Goal: Transaction & Acquisition: Book appointment/travel/reservation

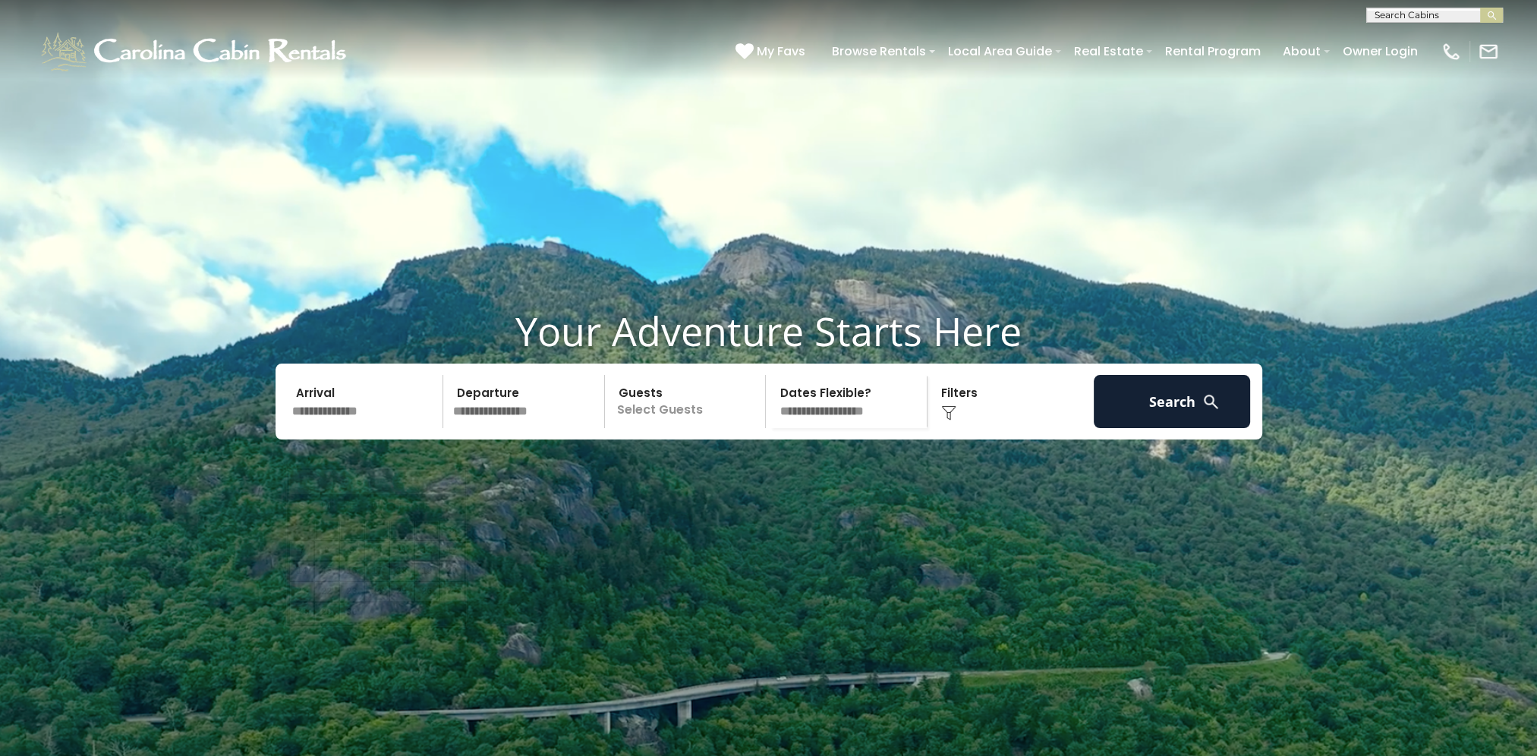
click at [350, 428] on input "text" at bounding box center [365, 401] width 157 height 53
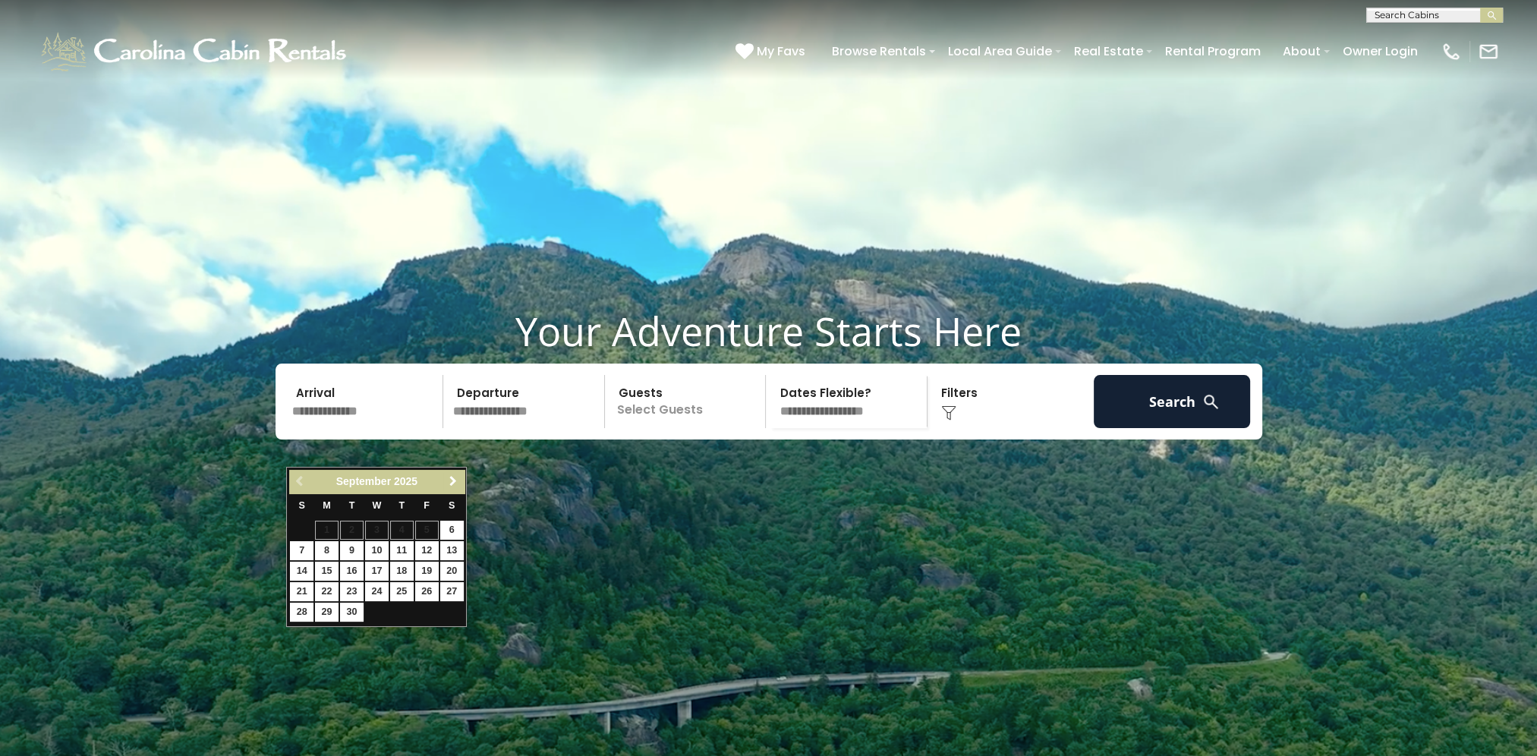
click at [452, 480] on span "Next" at bounding box center [453, 481] width 12 height 12
click at [452, 586] on link "24" at bounding box center [452, 591] width 24 height 19
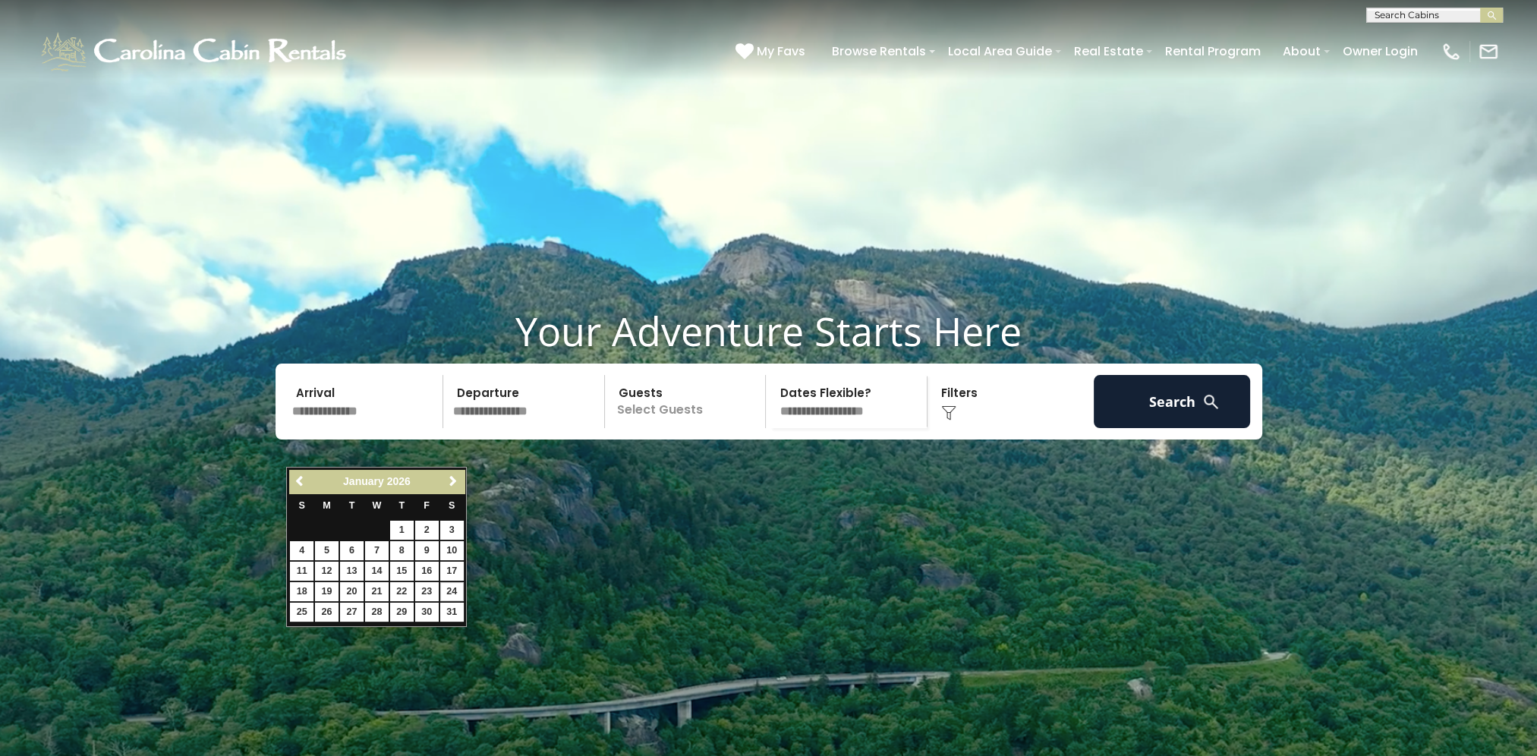
type input "*******"
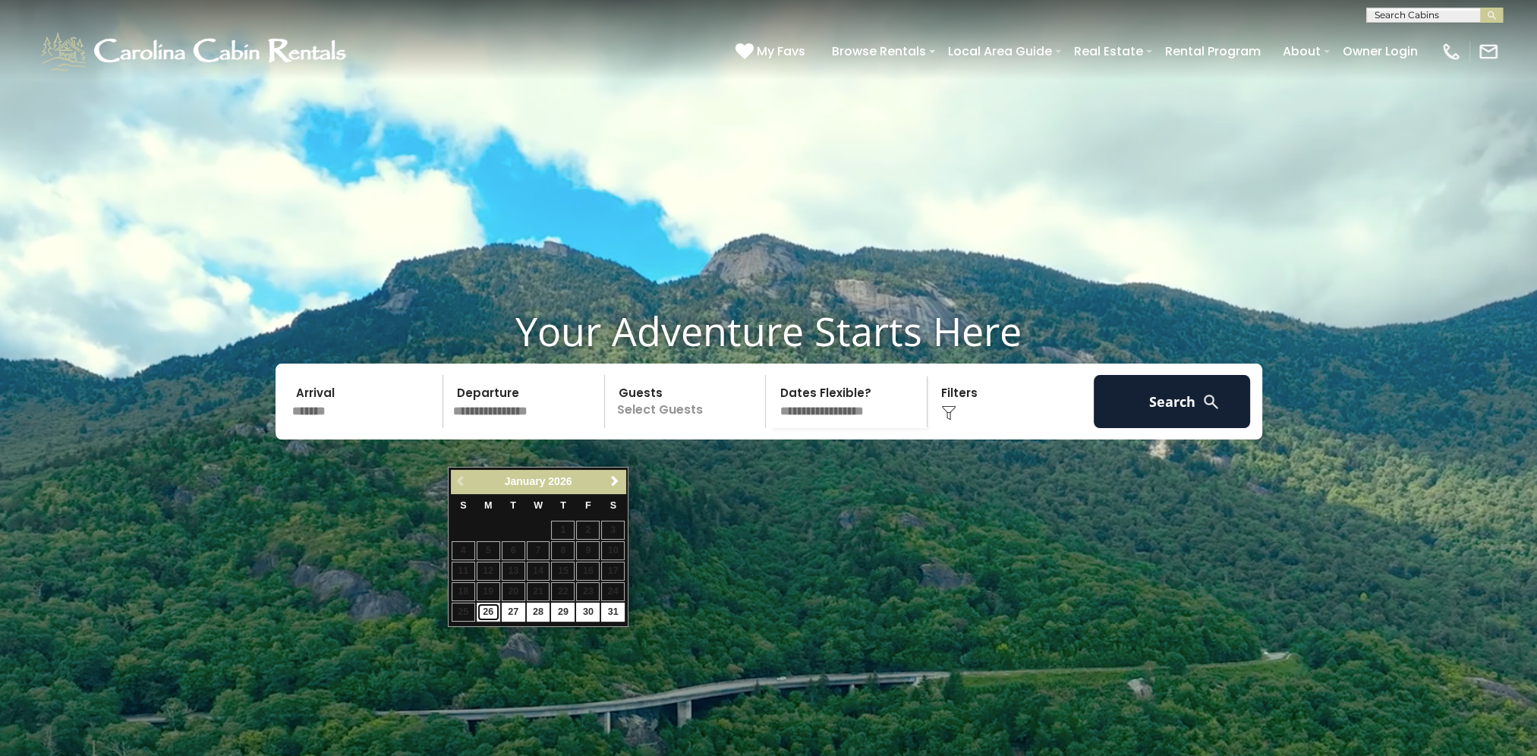
click at [494, 609] on link "26" at bounding box center [489, 612] width 24 height 19
type input "*******"
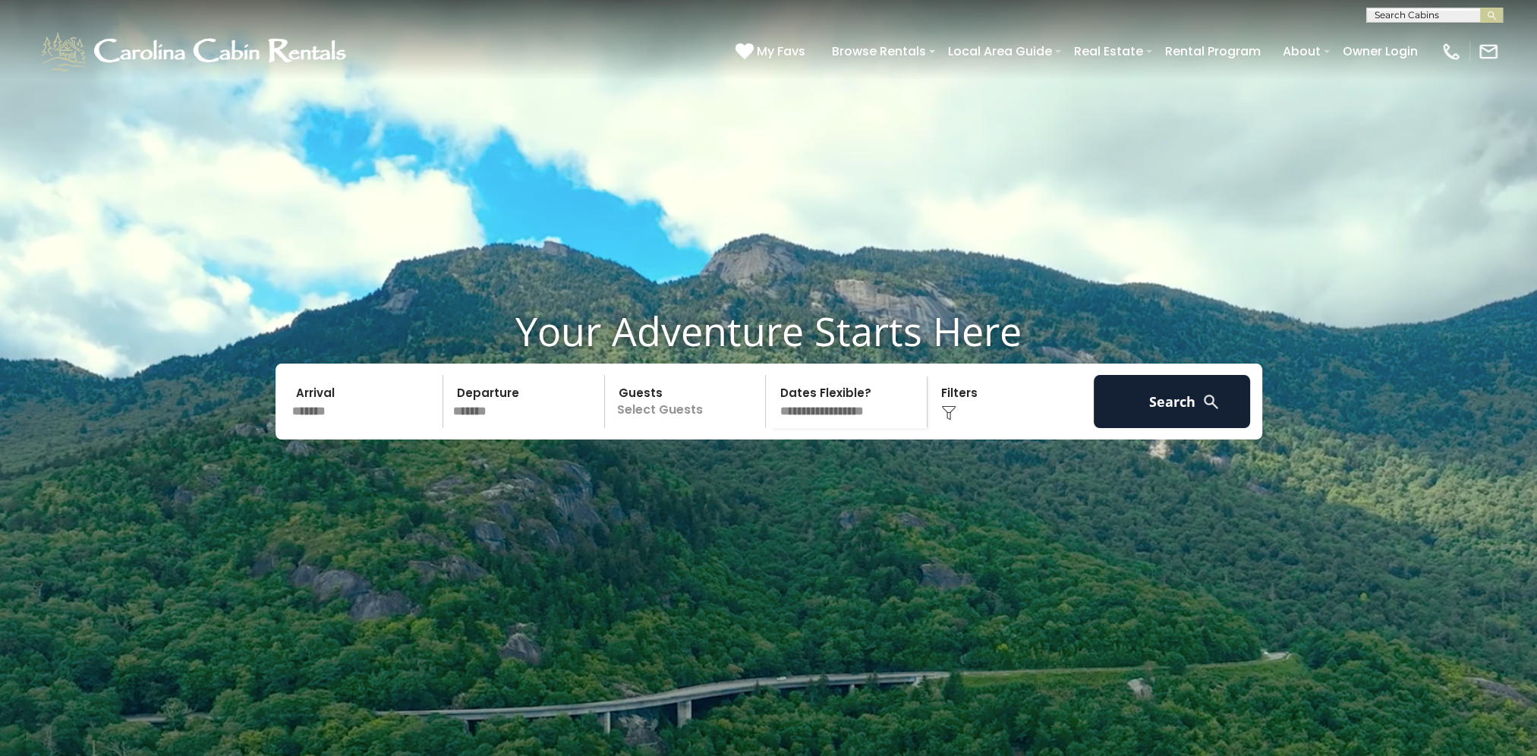
click at [719, 428] on p "Select Guests" at bounding box center [688, 401] width 156 height 53
click at [764, 471] on span "+" at bounding box center [761, 463] width 6 height 15
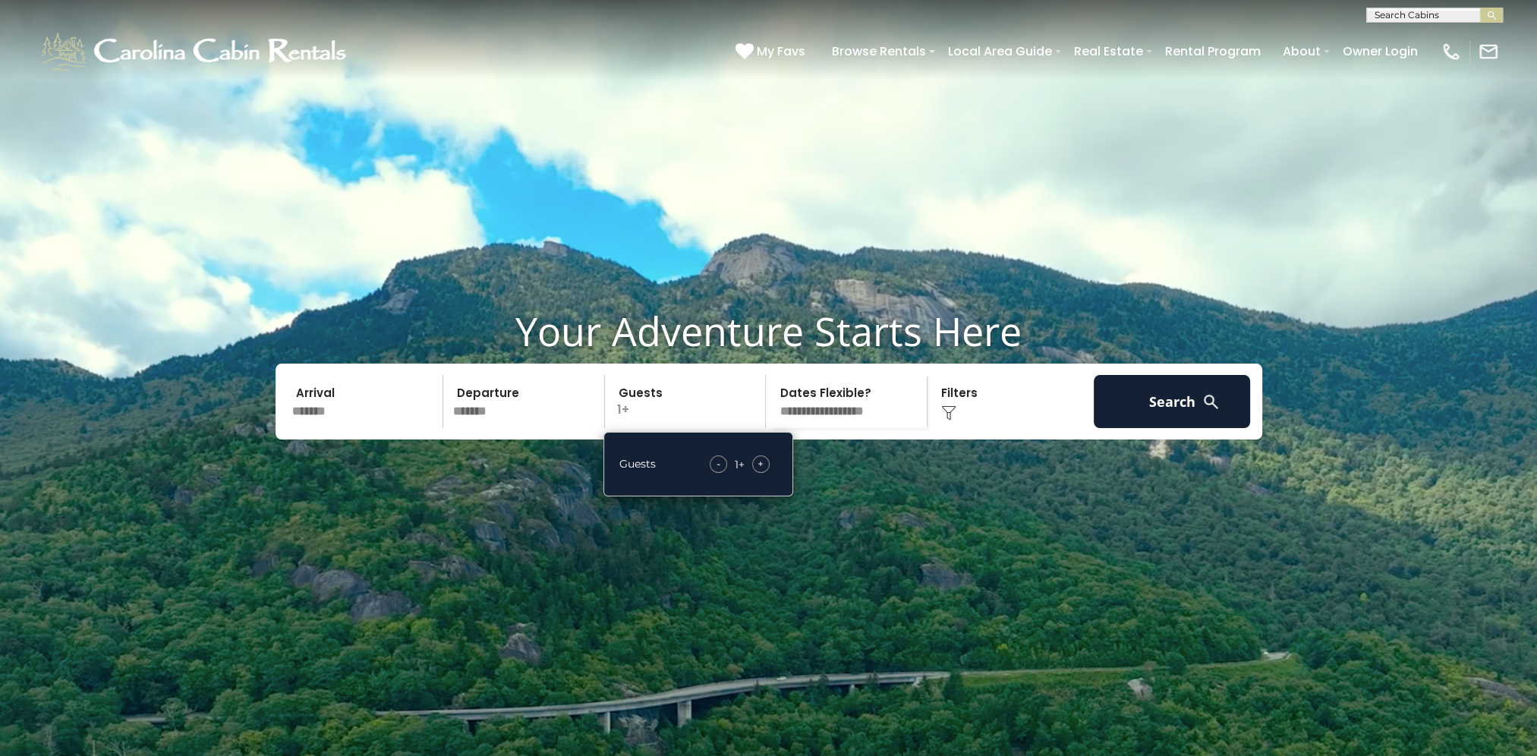
click at [764, 471] on span "+" at bounding box center [761, 463] width 6 height 15
click at [1139, 428] on button "Search" at bounding box center [1172, 401] width 157 height 53
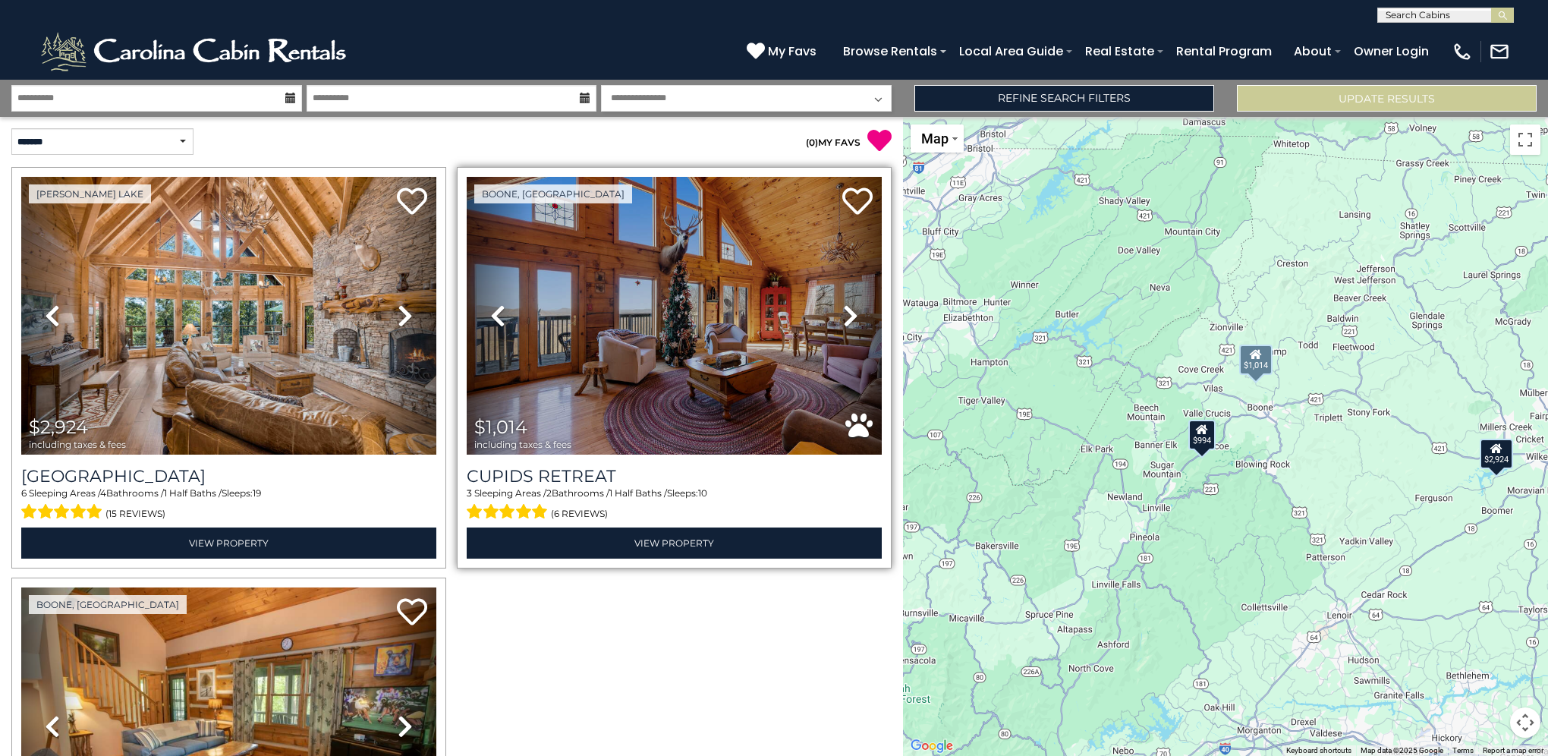
click at [845, 319] on icon at bounding box center [850, 316] width 15 height 24
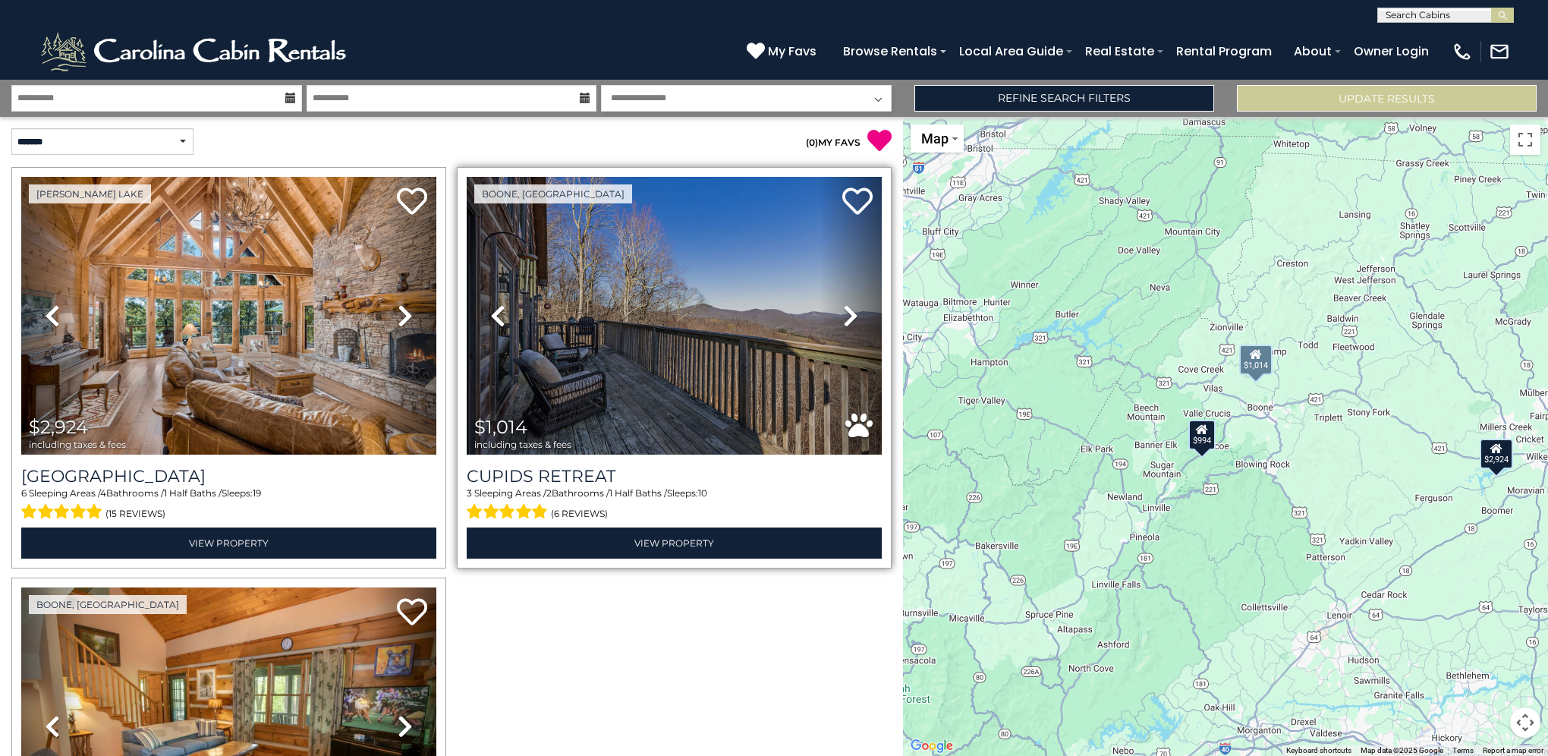
click at [845, 319] on icon at bounding box center [850, 316] width 15 height 24
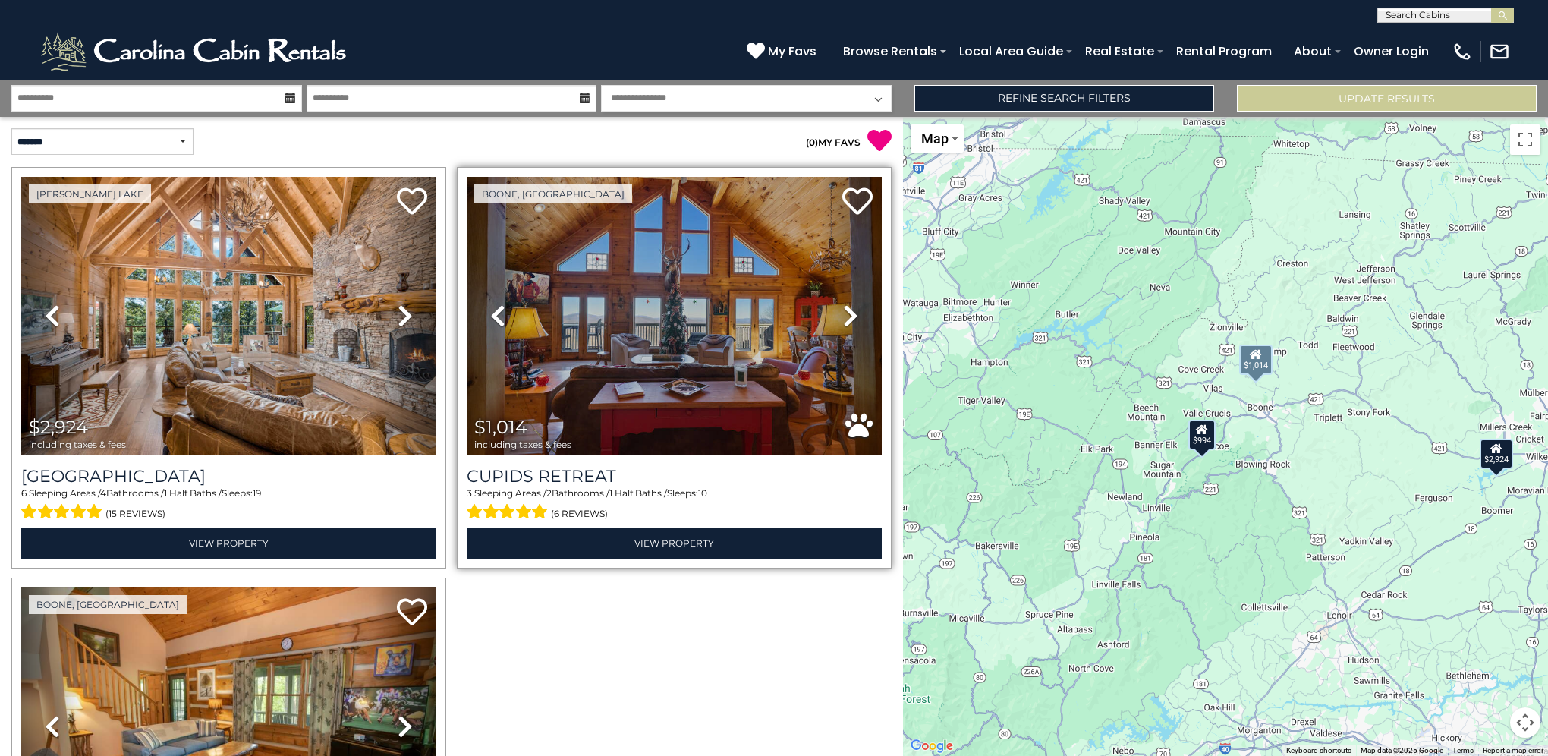
click at [845, 319] on icon at bounding box center [850, 316] width 15 height 24
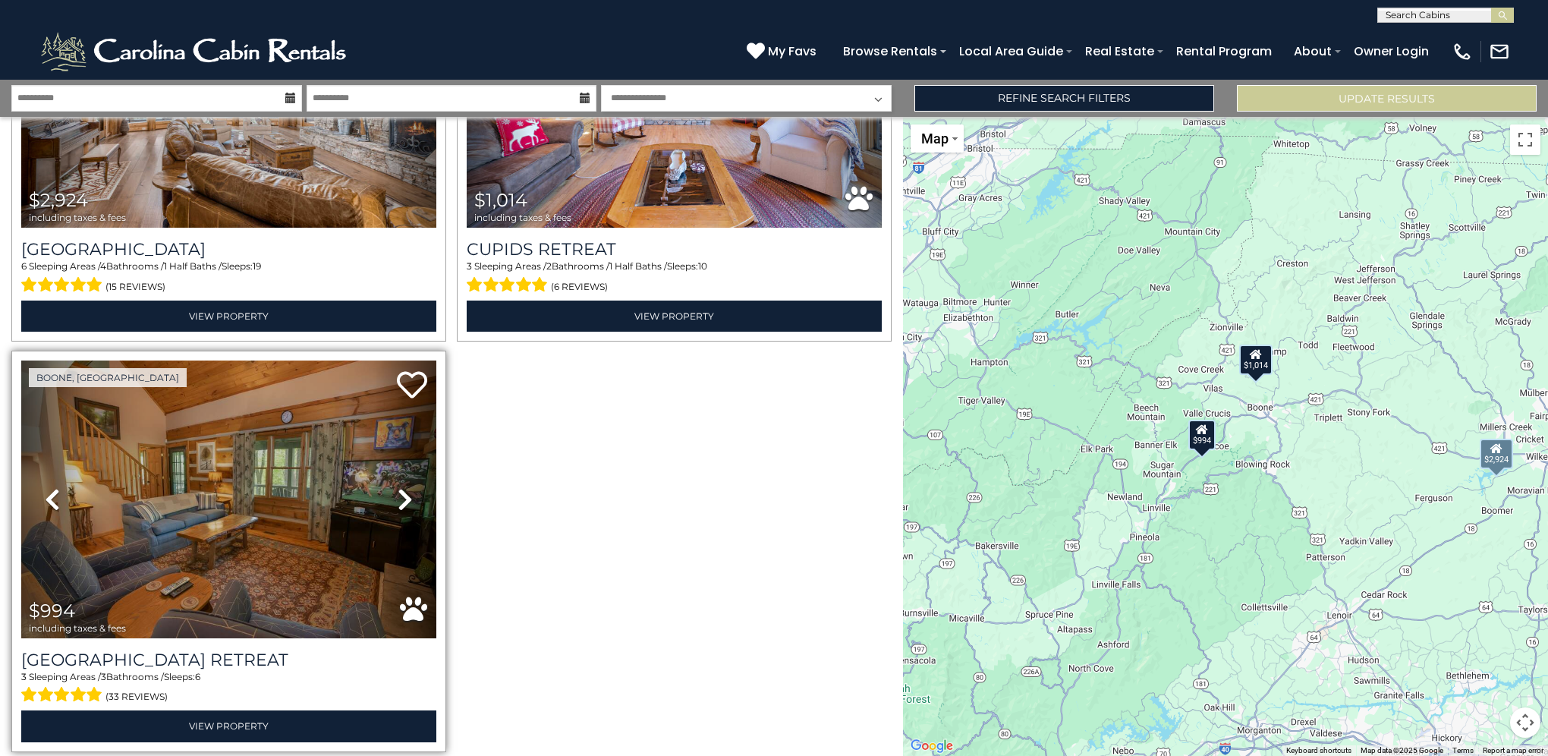
scroll to position [228, 0]
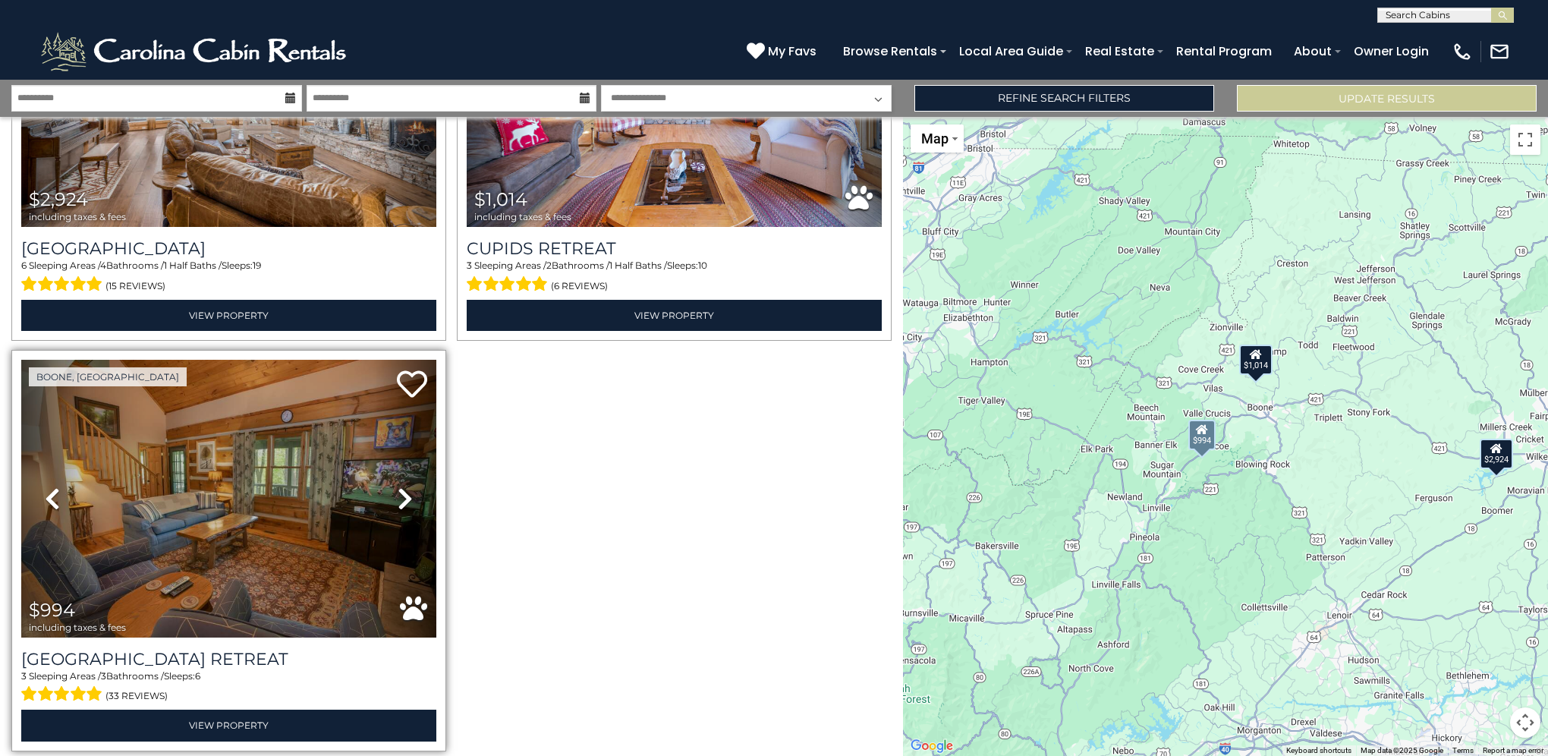
click at [408, 488] on icon at bounding box center [405, 499] width 15 height 24
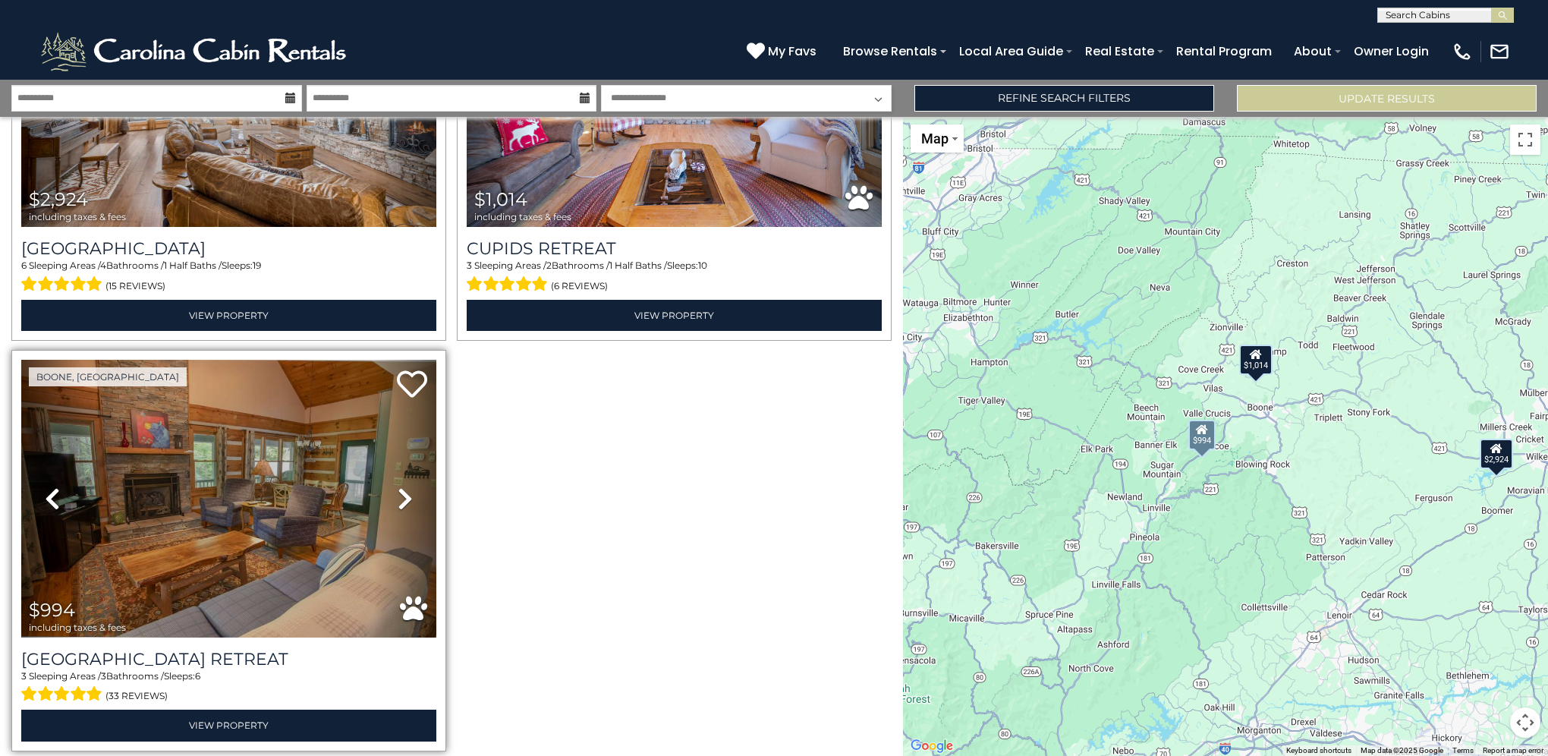
click at [408, 488] on icon at bounding box center [405, 499] width 15 height 24
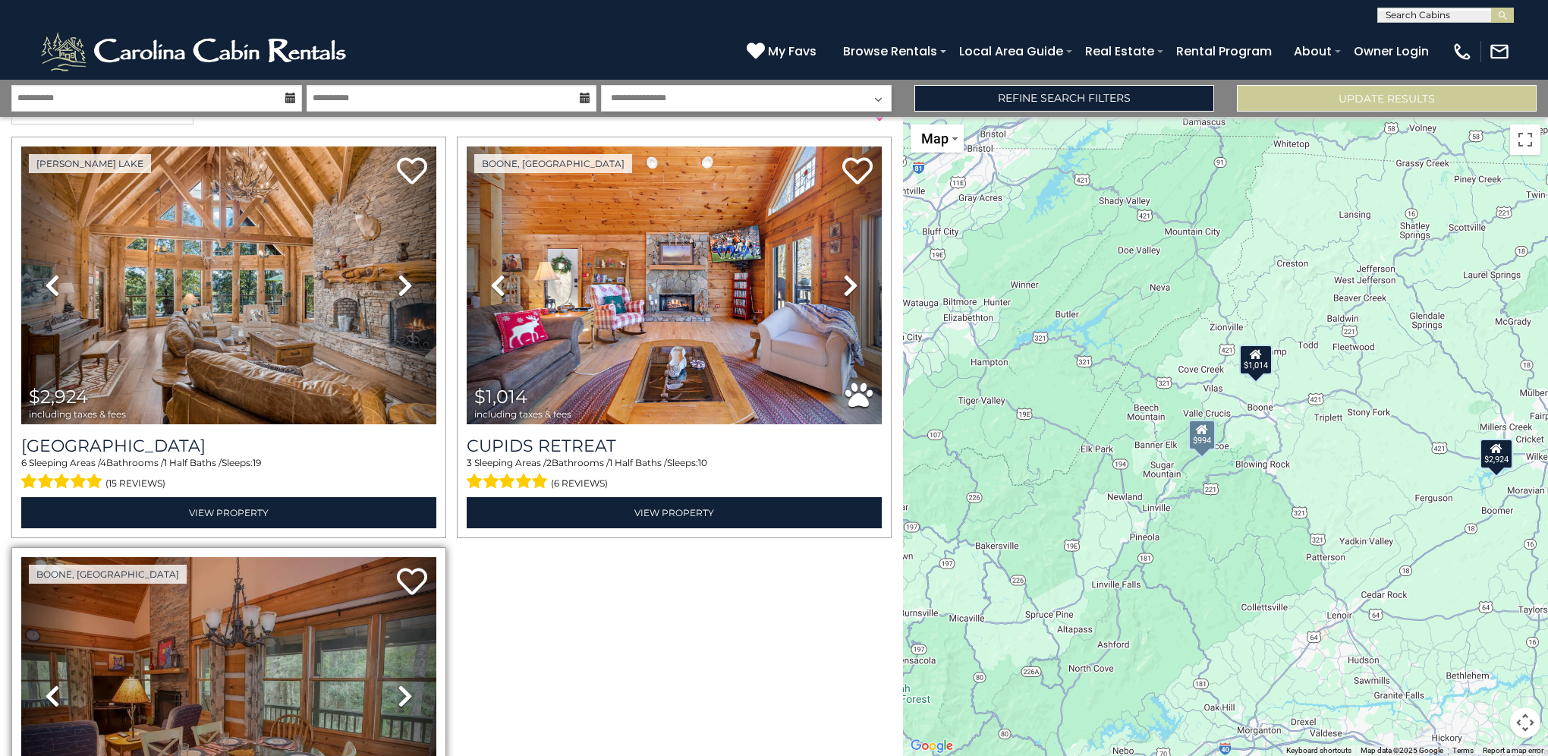
scroll to position [0, 0]
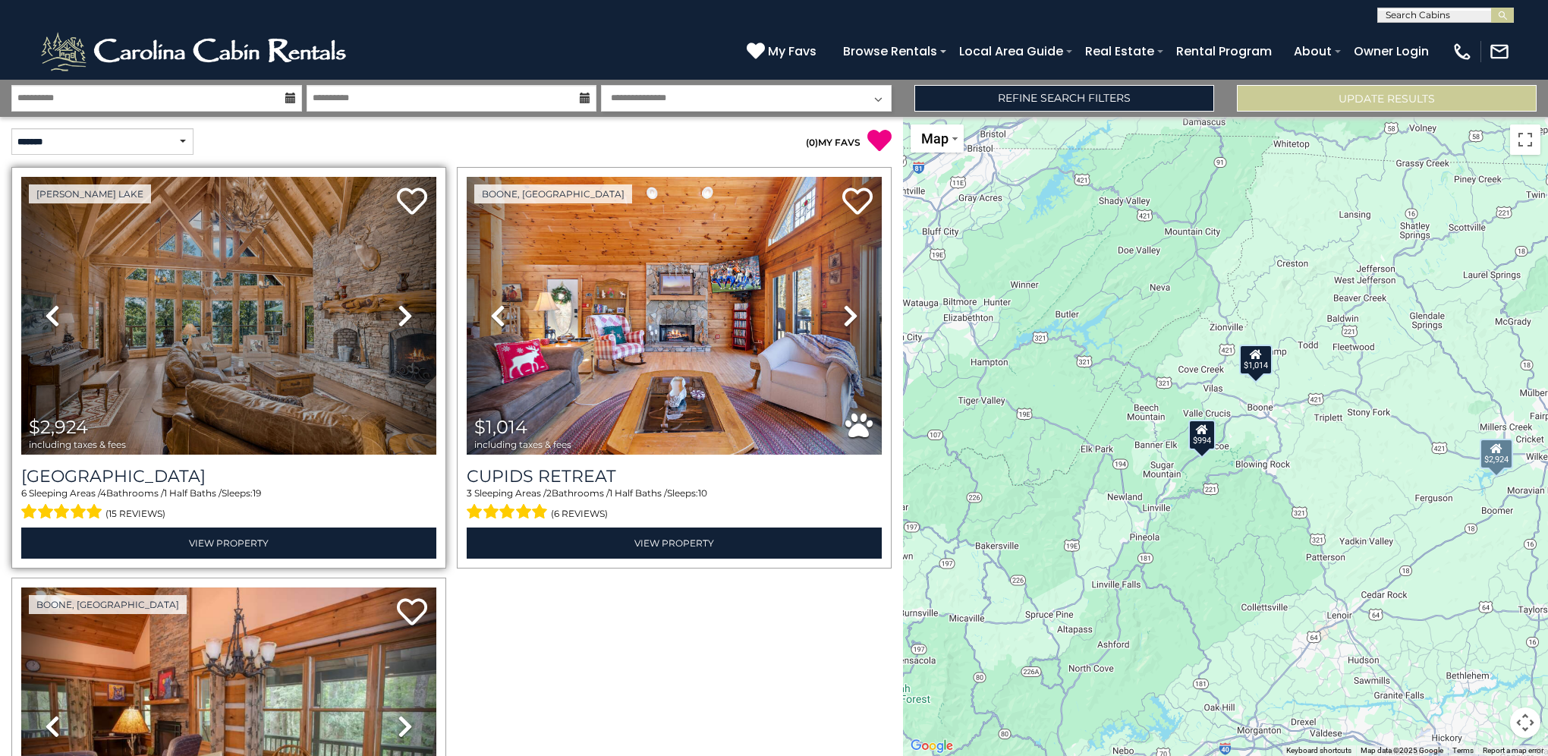
click at [402, 311] on icon at bounding box center [405, 316] width 15 height 24
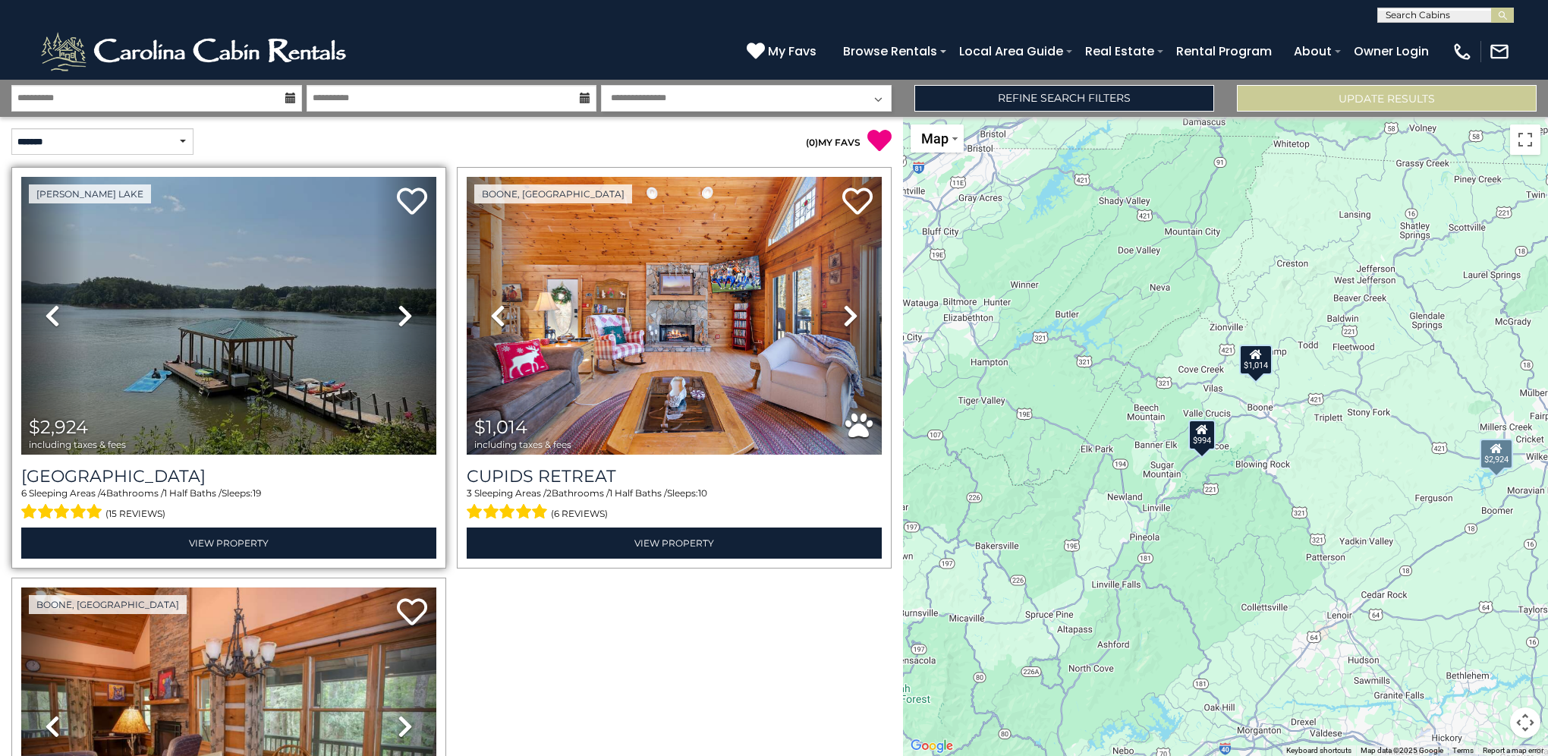
click at [402, 311] on icon at bounding box center [405, 316] width 15 height 24
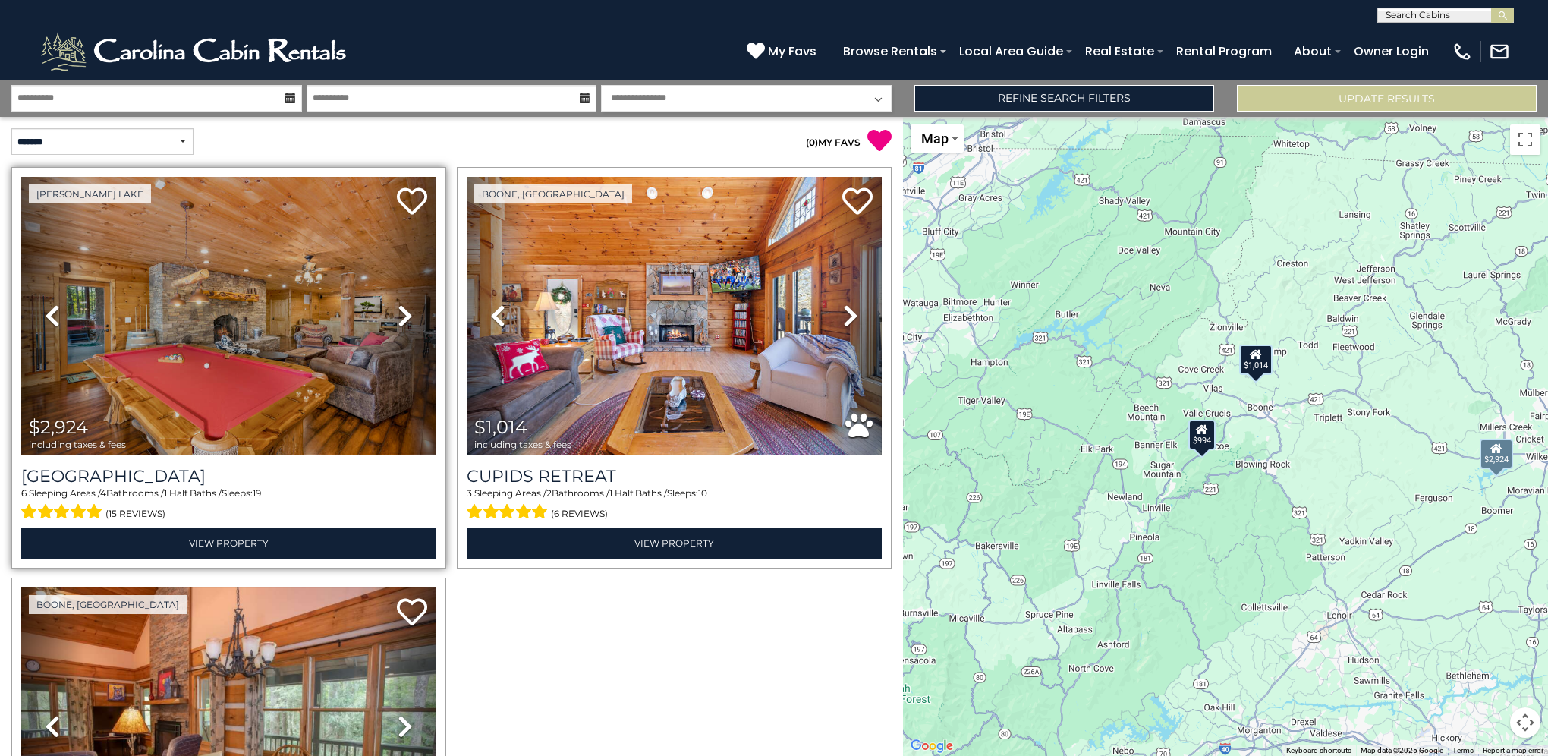
click at [402, 311] on icon at bounding box center [405, 316] width 15 height 24
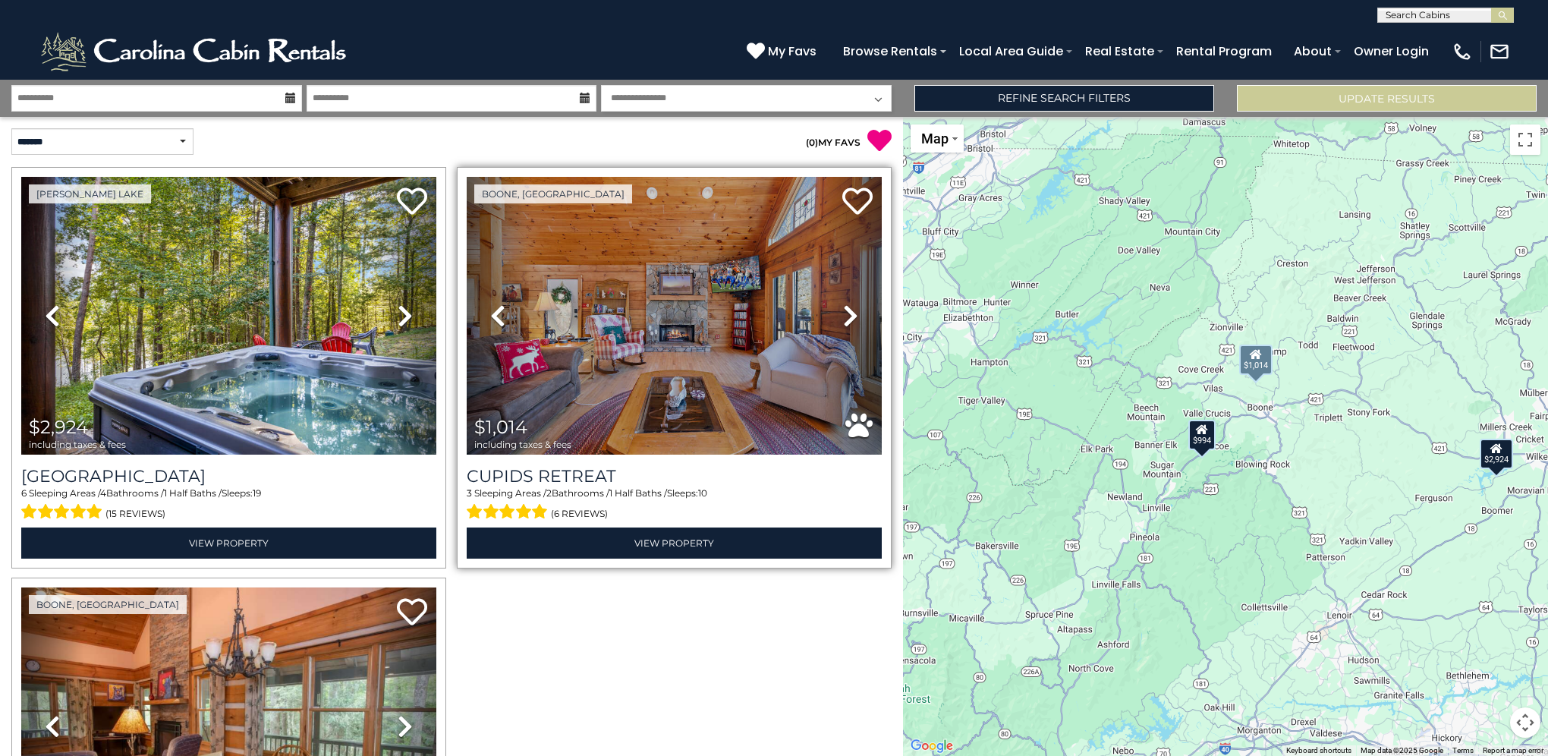
click at [843, 312] on icon at bounding box center [850, 316] width 15 height 24
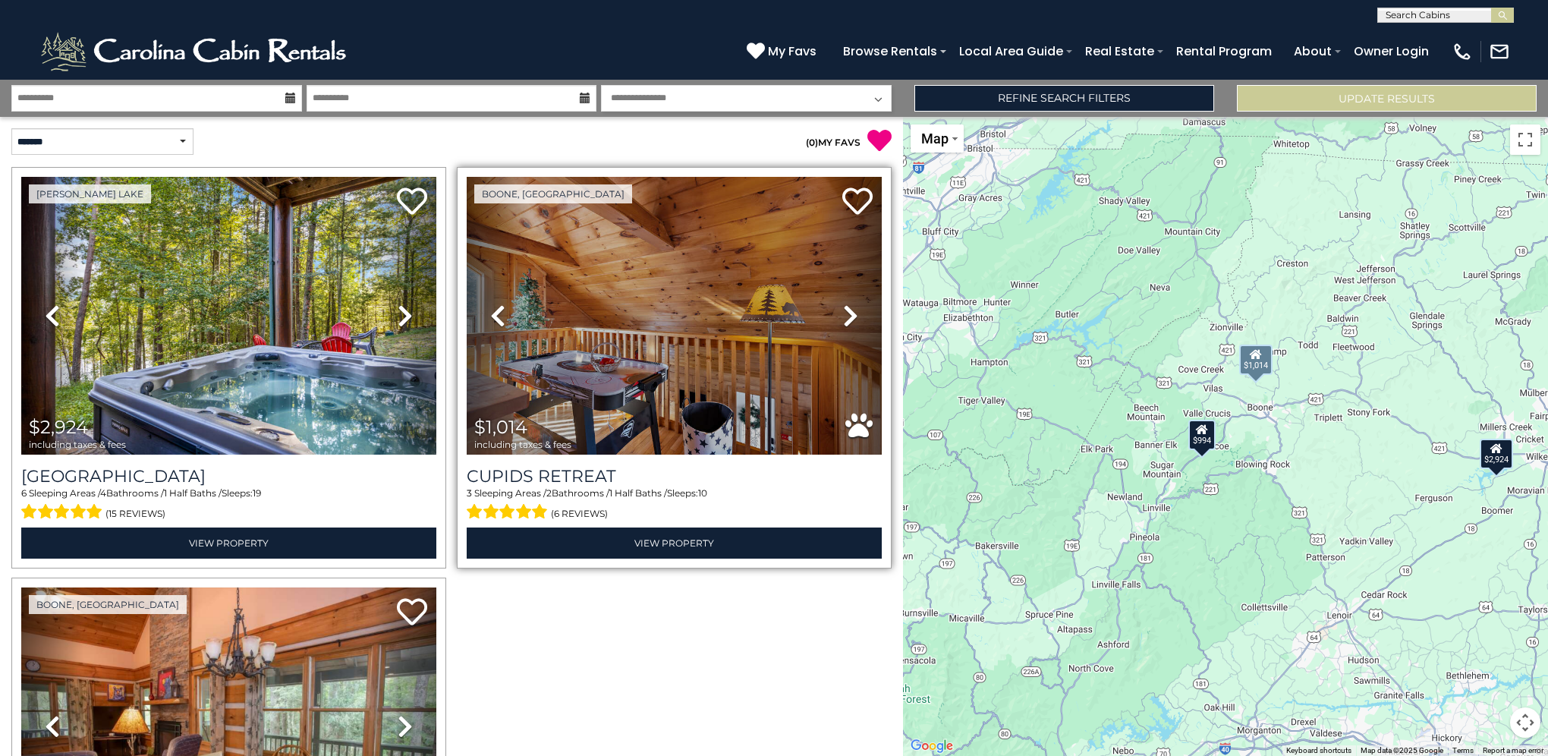
click at [843, 312] on icon at bounding box center [850, 316] width 15 height 24
